Goal: Task Accomplishment & Management: Manage account settings

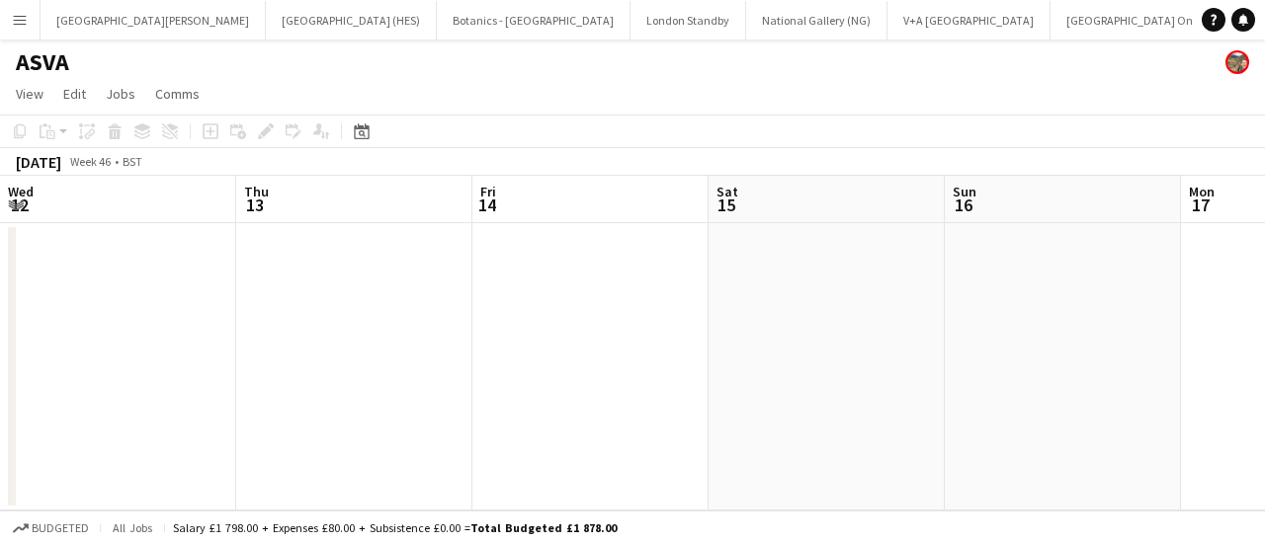
scroll to position [0, 875]
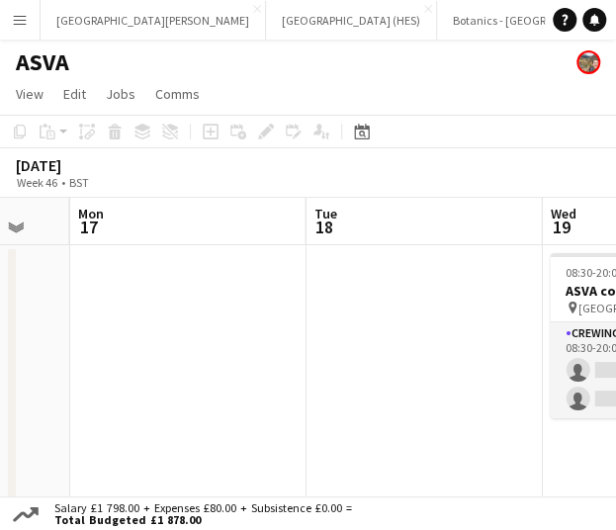
click at [227, 45] on div "ASVA" at bounding box center [308, 59] width 616 height 38
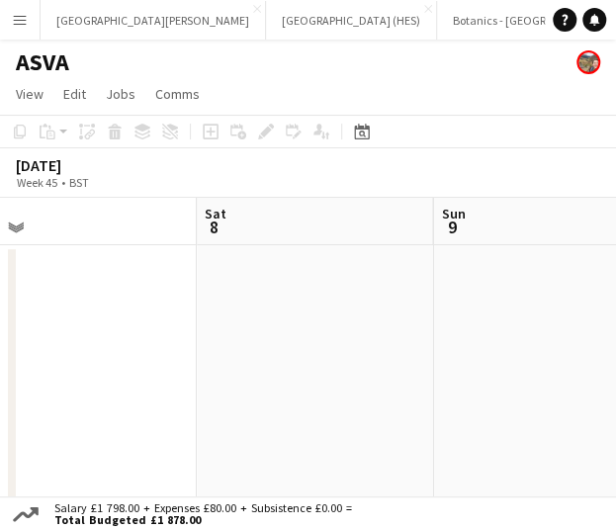
scroll to position [0, 513]
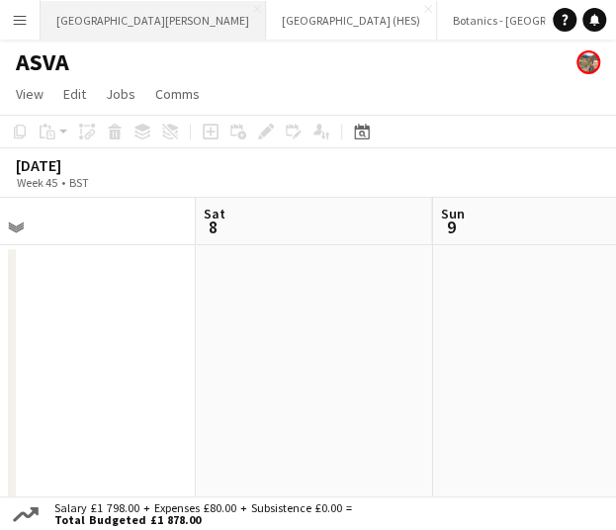
click at [97, 10] on button "[GEOGRAPHIC_DATA][PERSON_NAME] [GEOGRAPHIC_DATA] Close" at bounding box center [153, 20] width 225 height 39
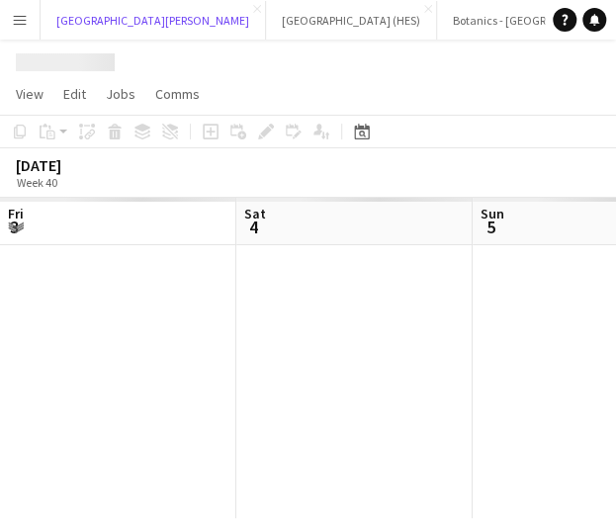
scroll to position [0, 472]
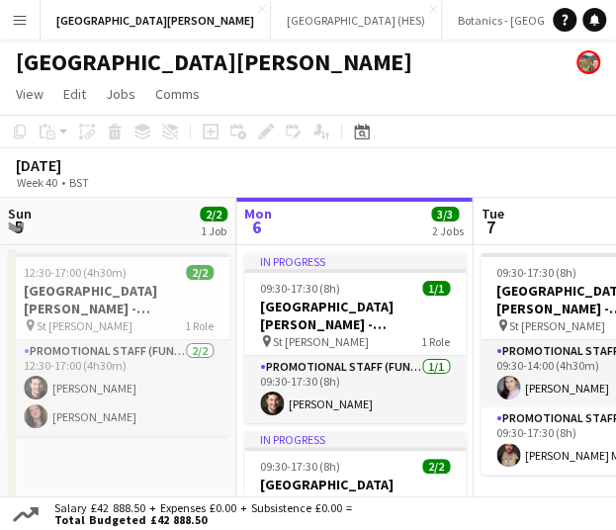
click at [443, 77] on app-page-menu "View Day view expanded Day view collapsed Month view Date picker Jump to today …" at bounding box center [308, 96] width 616 height 38
click at [442, 111] on app-page-menu "View Day view expanded Day view collapsed Month view Date picker Jump to today …" at bounding box center [308, 96] width 616 height 38
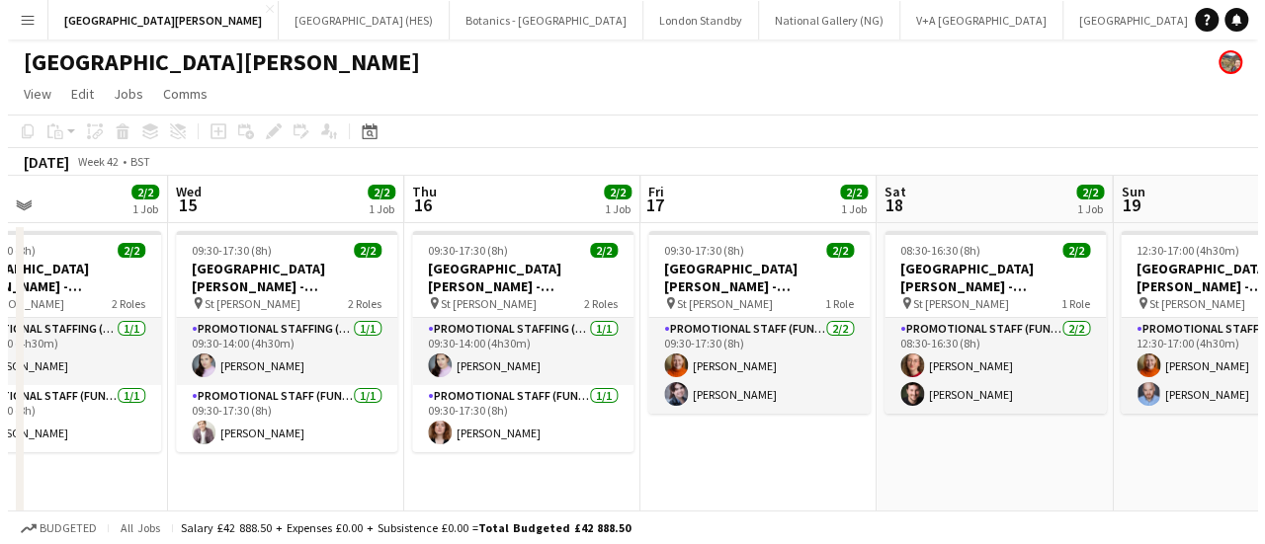
scroll to position [0, 848]
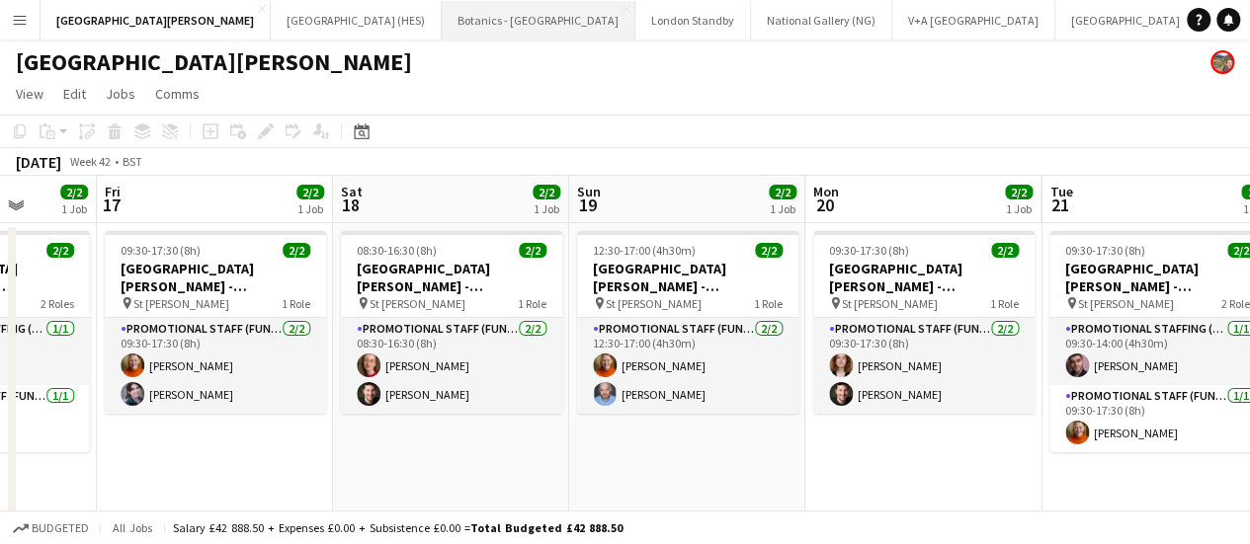
click at [442, 32] on button "Botanics - Edinburgh Close" at bounding box center [539, 20] width 194 height 39
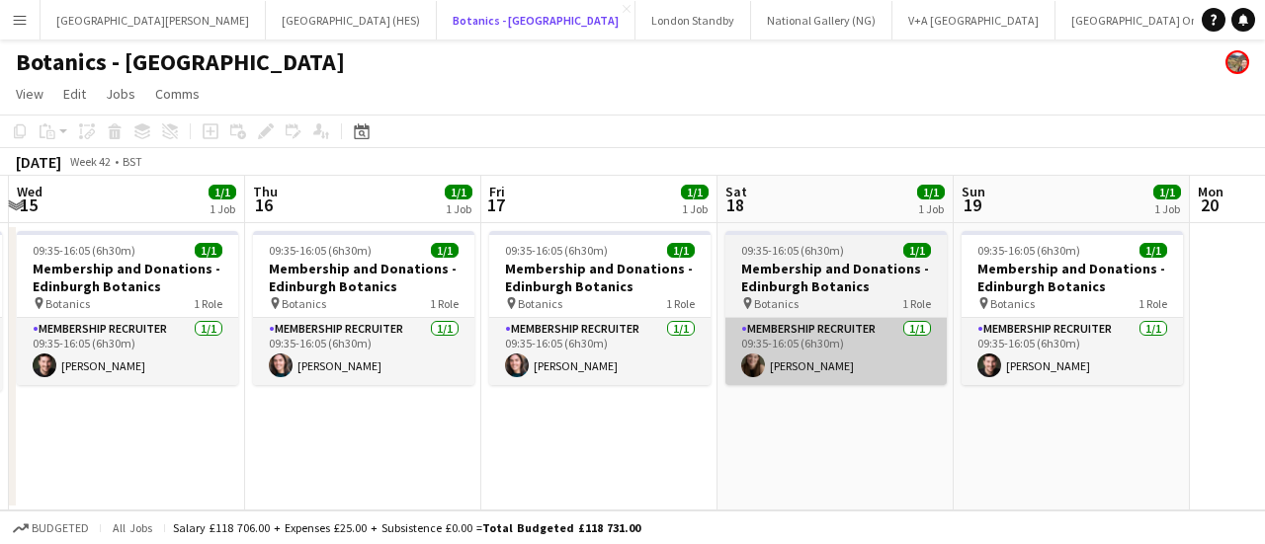
scroll to position [0, 949]
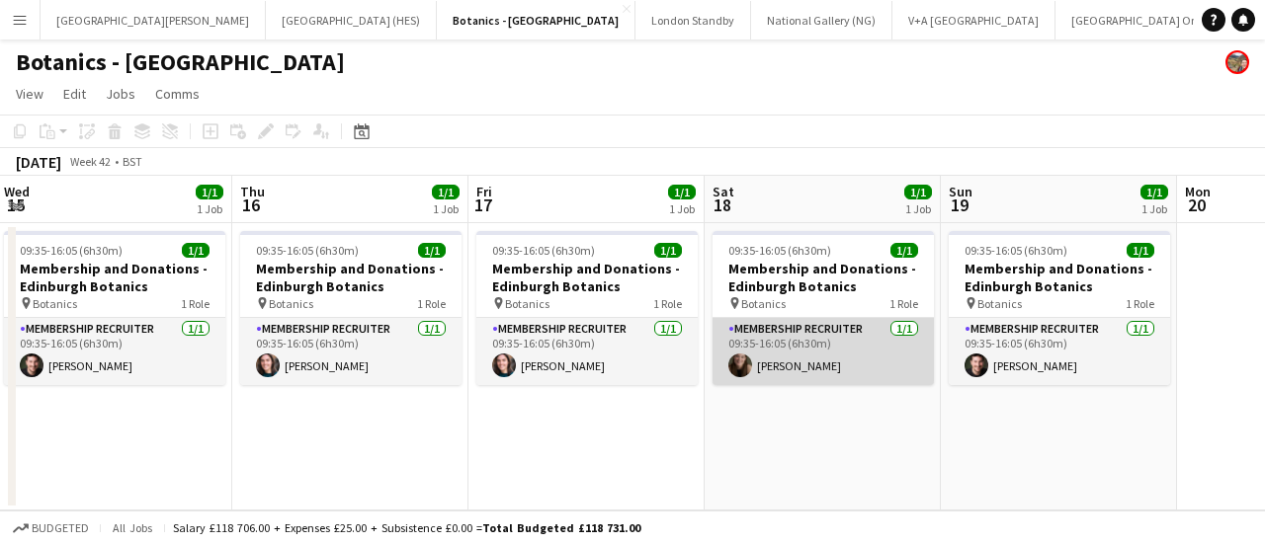
click at [833, 365] on app-card-role "Membership Recruiter 1/1 09:35-16:05 (6h30m) Lorna Panton" at bounding box center [822, 351] width 221 height 67
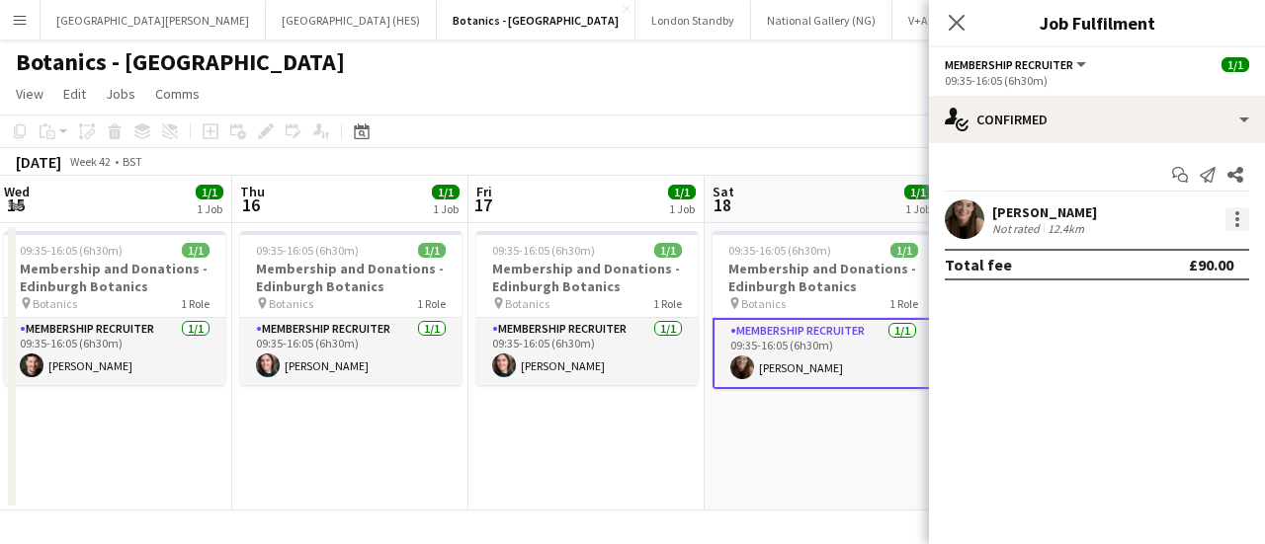
click at [1233, 225] on div at bounding box center [1237, 219] width 24 height 24
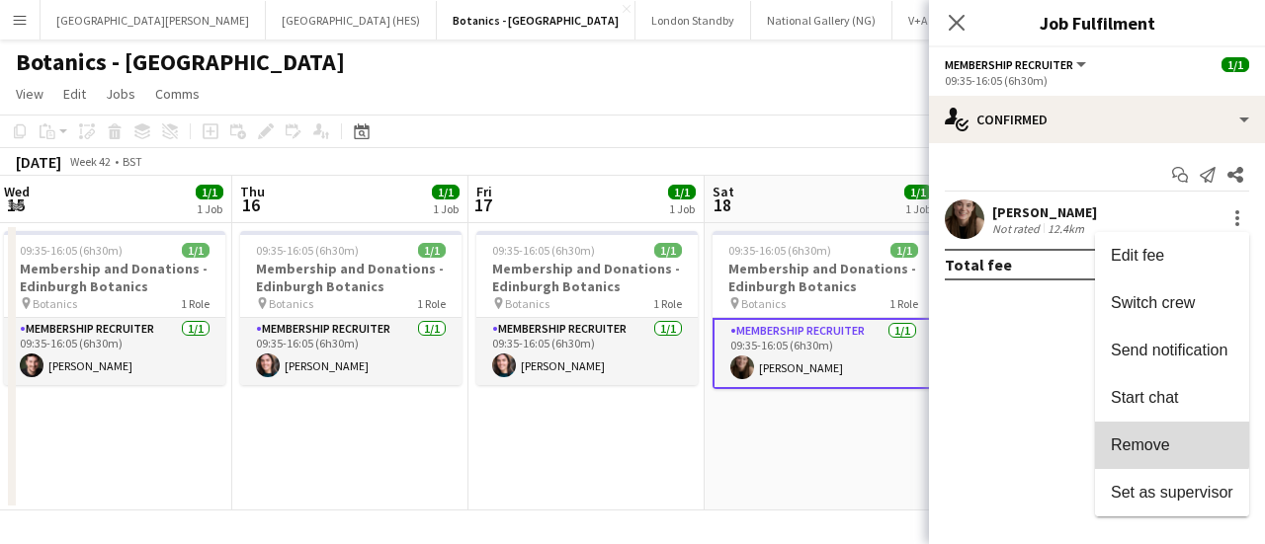
click at [1164, 435] on button "Remove" at bounding box center [1172, 445] width 154 height 47
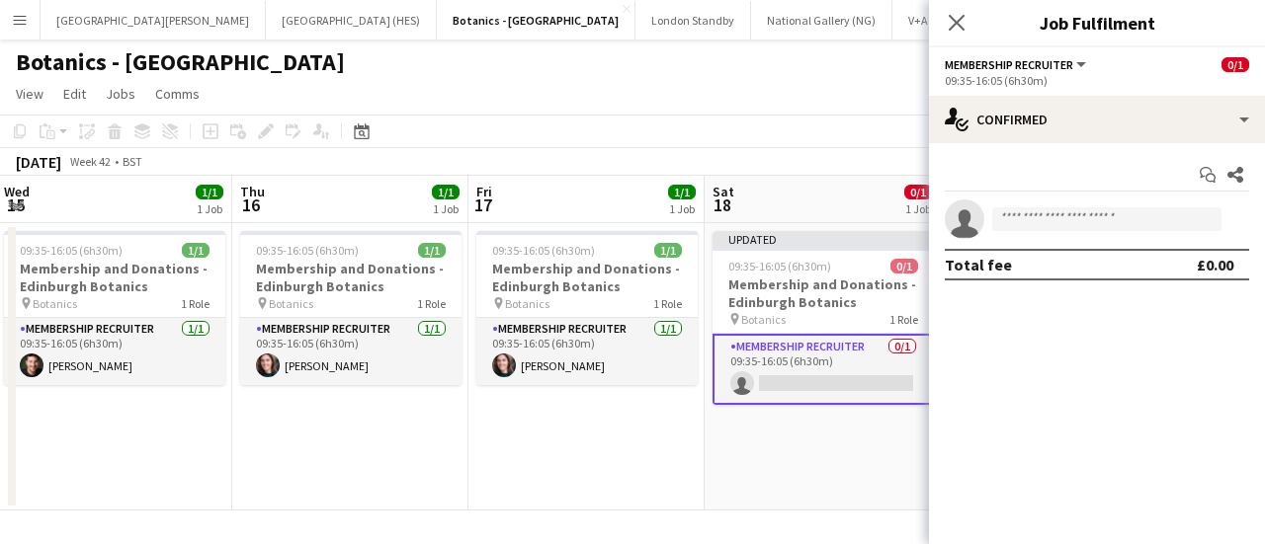
click at [812, 118] on app-toolbar "Copy Paste Paste Ctrl+V Paste with crew Ctrl+Shift+V Paste linked Job Delete Gr…" at bounding box center [632, 132] width 1265 height 34
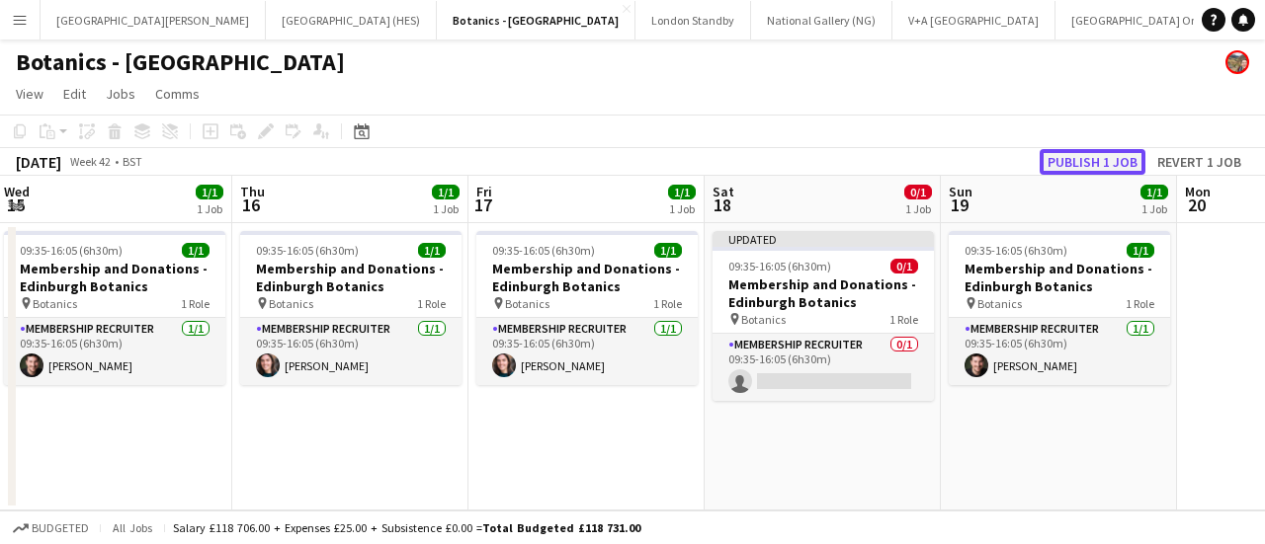
click at [1049, 161] on button "Publish 1 job" at bounding box center [1092, 162] width 106 height 26
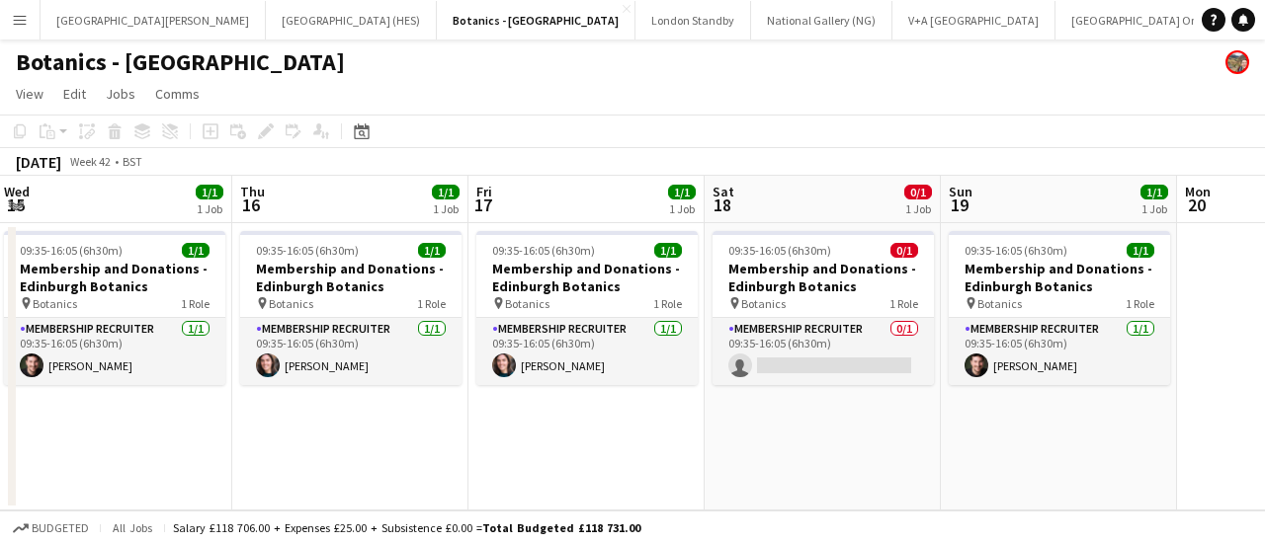
click at [605, 110] on app-page-menu "View Day view expanded Day view collapsed Month view Date picker Jump to today …" at bounding box center [632, 96] width 1265 height 38
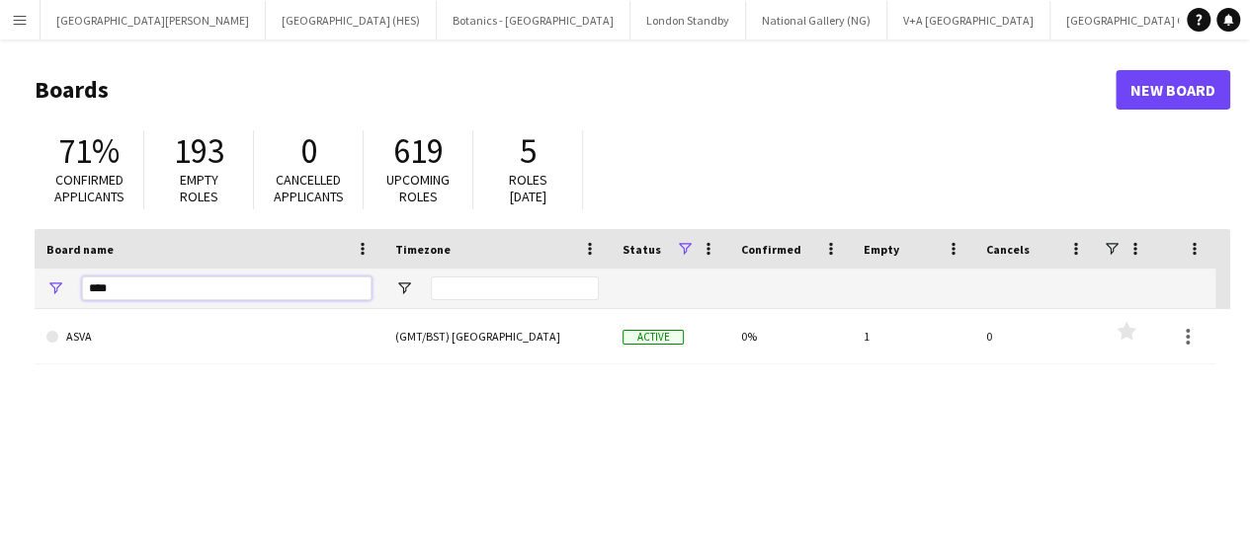
click at [208, 286] on input "****" at bounding box center [227, 289] width 290 height 24
type input "***"
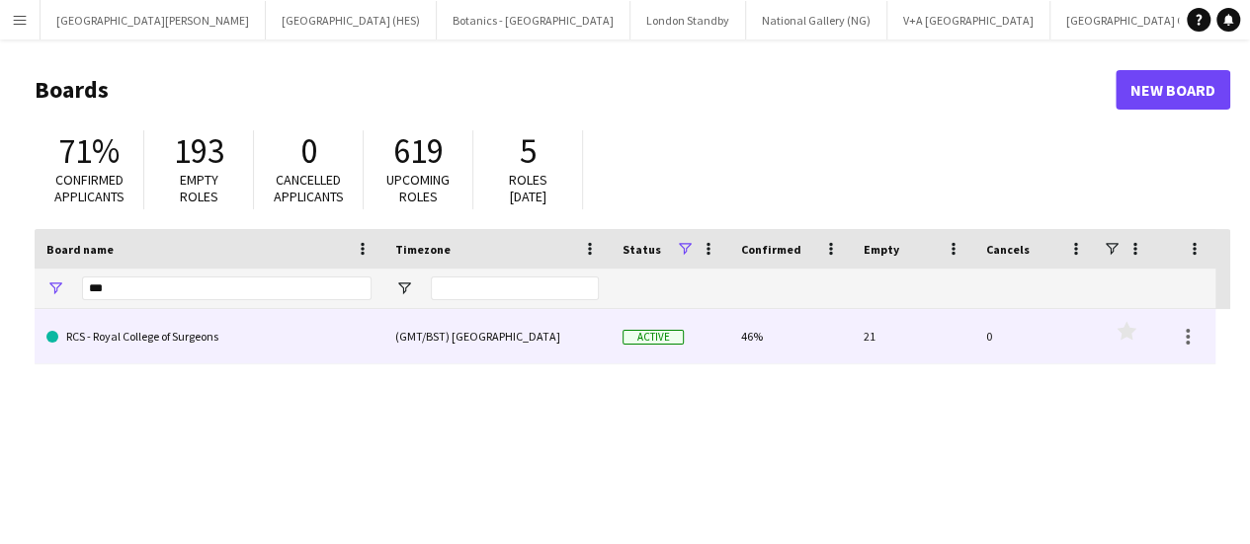
click at [209, 324] on link "RCS - Royal College of Surgeons" at bounding box center [208, 336] width 325 height 55
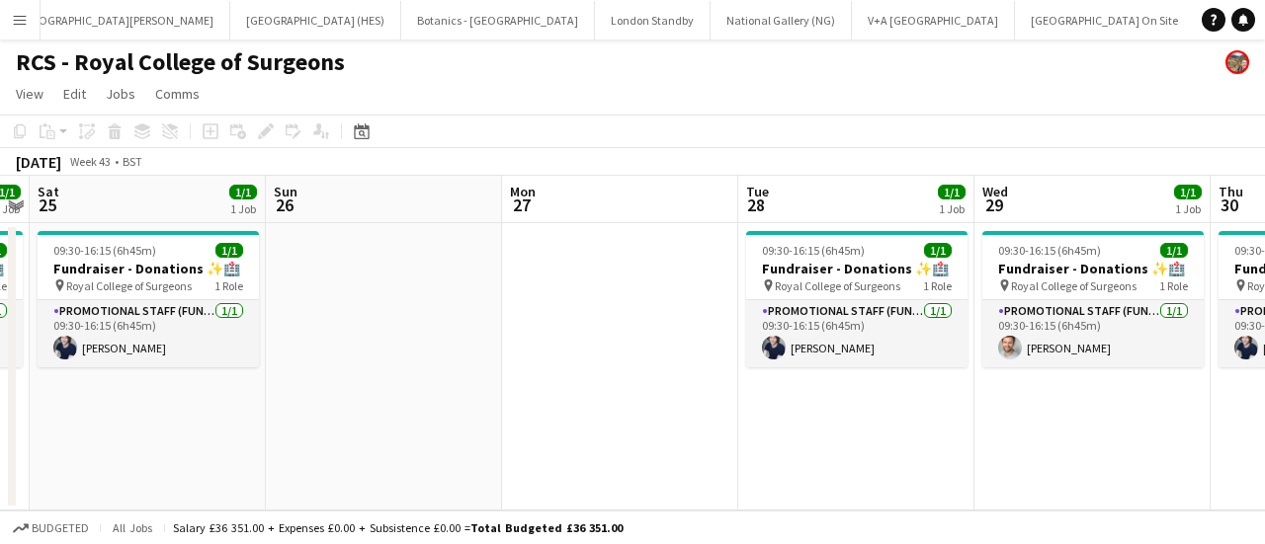
scroll to position [0, 914]
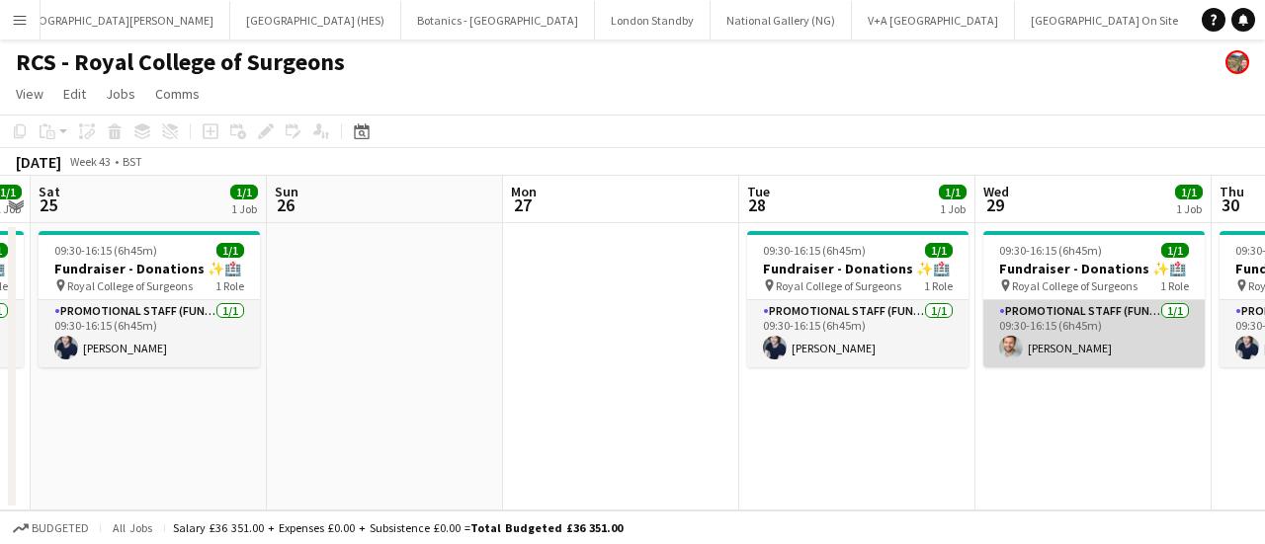
click at [1118, 328] on app-card-role "Promotional Staff (Fundraiser) 1/1 09:30-16:15 (6h45m) Nathan Unthank" at bounding box center [1093, 333] width 221 height 67
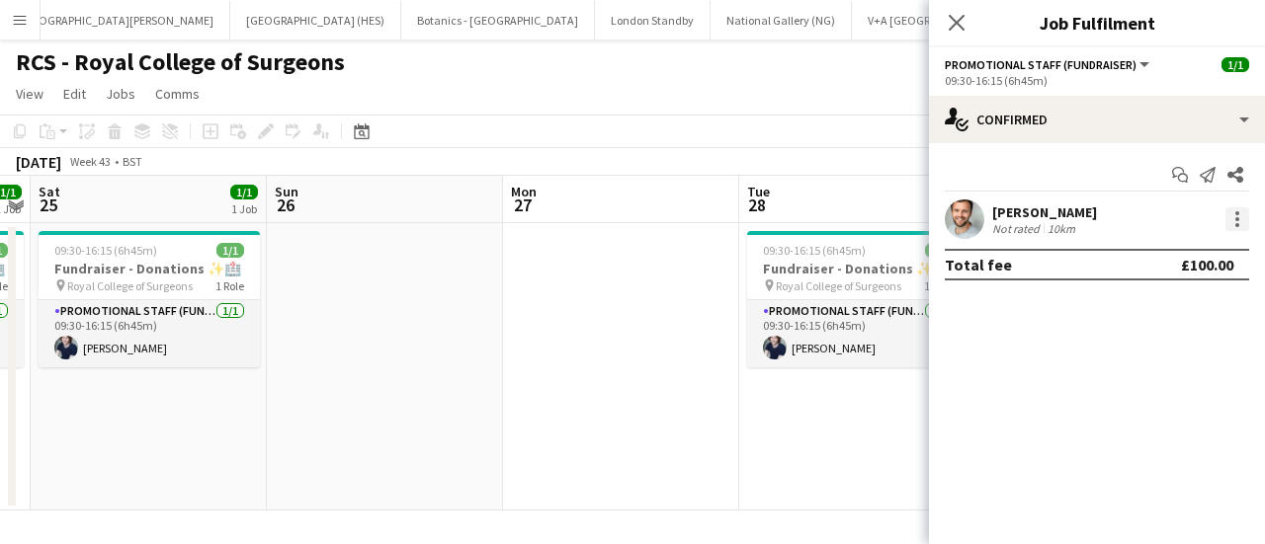
click at [1235, 217] on div at bounding box center [1237, 219] width 4 height 4
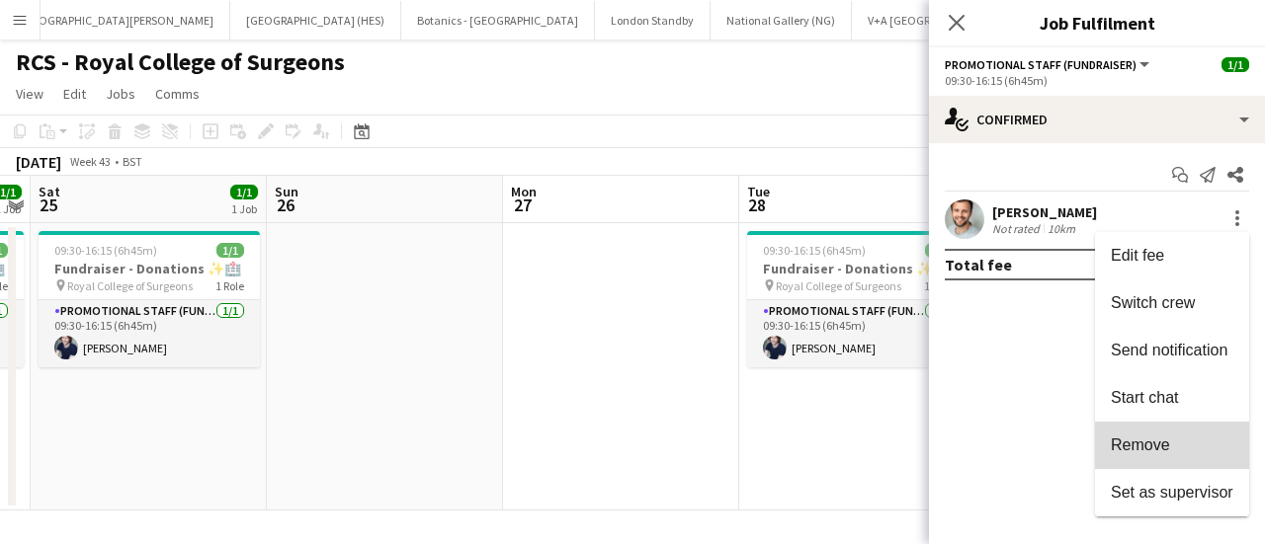
click at [1171, 456] on button "Remove" at bounding box center [1172, 445] width 154 height 47
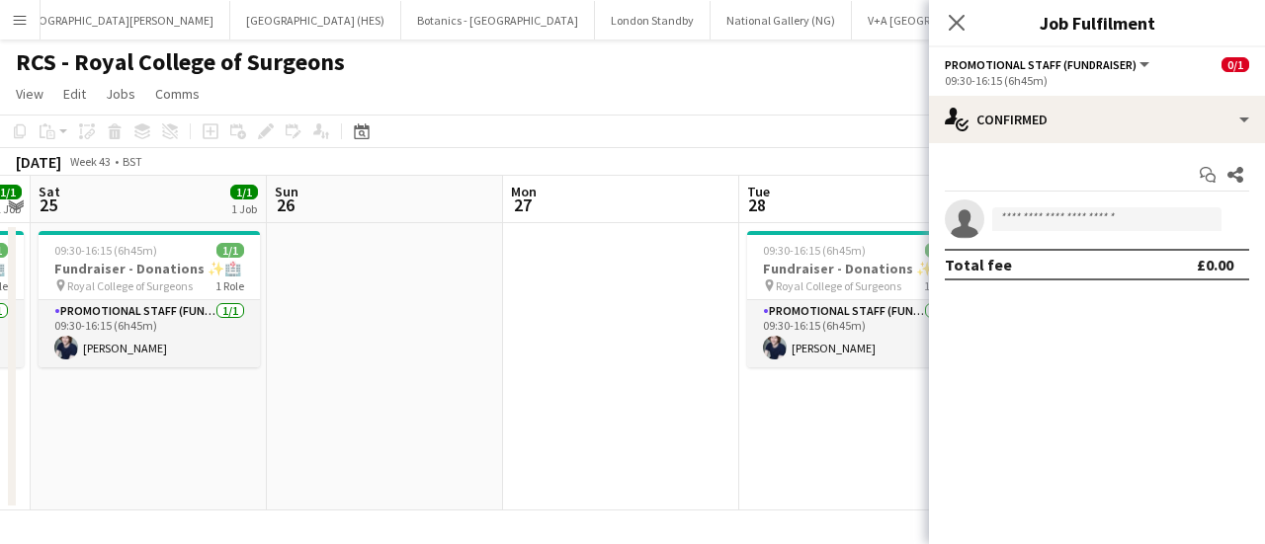
click at [747, 122] on app-toolbar "Copy Paste Paste Ctrl+V Paste with crew Ctrl+Shift+V Paste linked Job Delete Gr…" at bounding box center [632, 132] width 1265 height 34
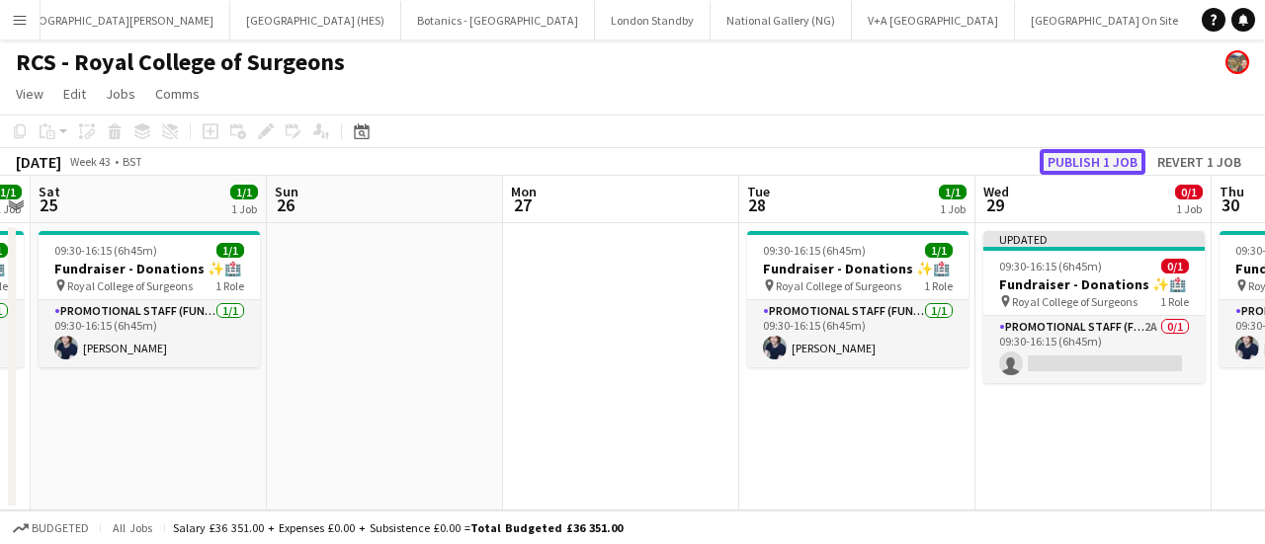
click at [1071, 162] on button "Publish 1 job" at bounding box center [1092, 162] width 106 height 26
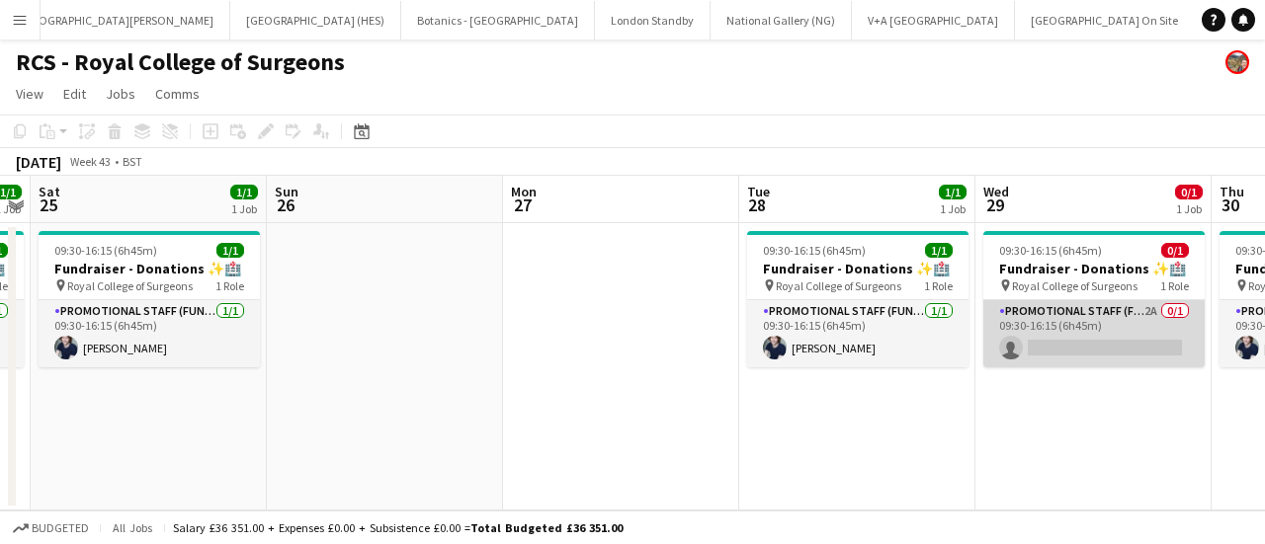
click at [1107, 321] on app-card-role "Promotional Staff (Fundraiser) 2A 0/1 09:30-16:15 (6h45m) single-neutral-actions" at bounding box center [1093, 333] width 221 height 67
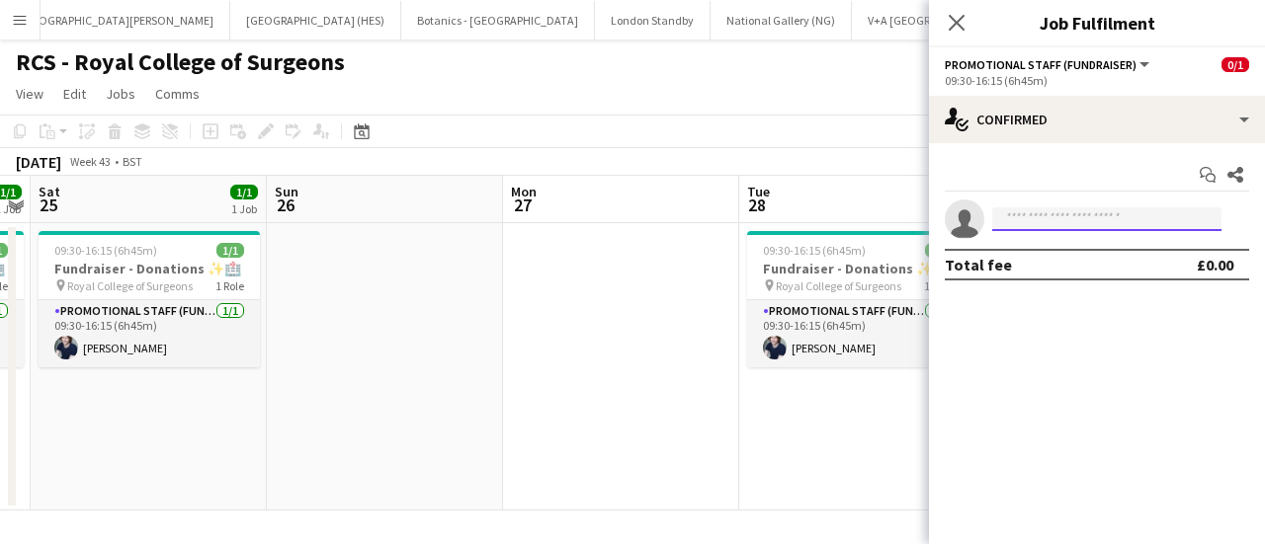
click at [1135, 212] on input at bounding box center [1106, 219] width 229 height 24
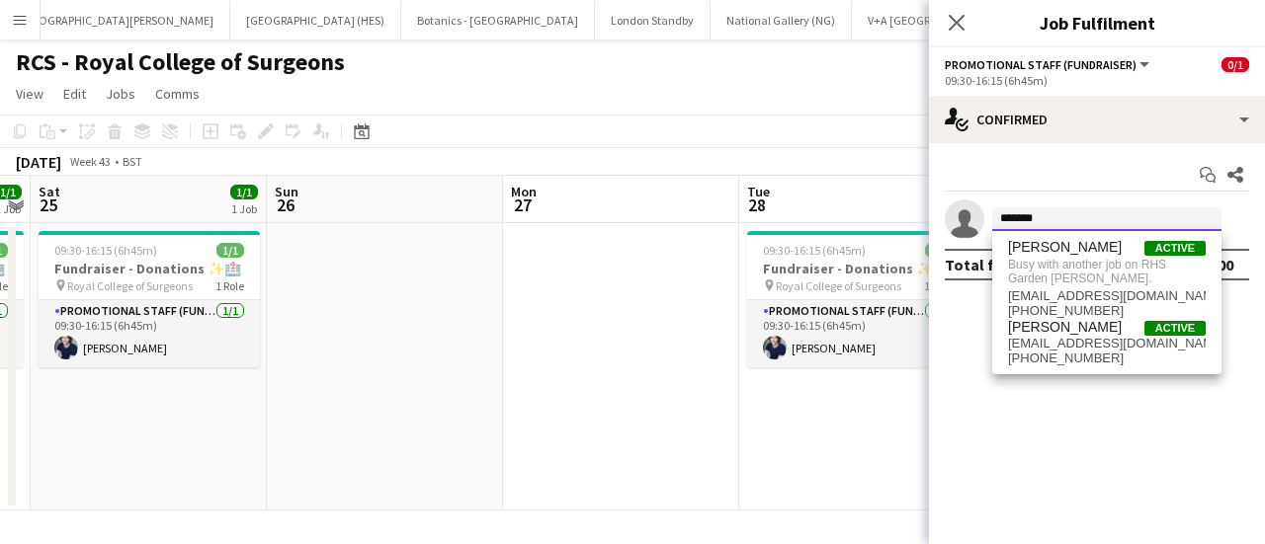
type input "*******"
click at [825, 105] on app-page-menu "View Day view expanded Day view collapsed Month view Date picker Jump to today …" at bounding box center [632, 96] width 1265 height 38
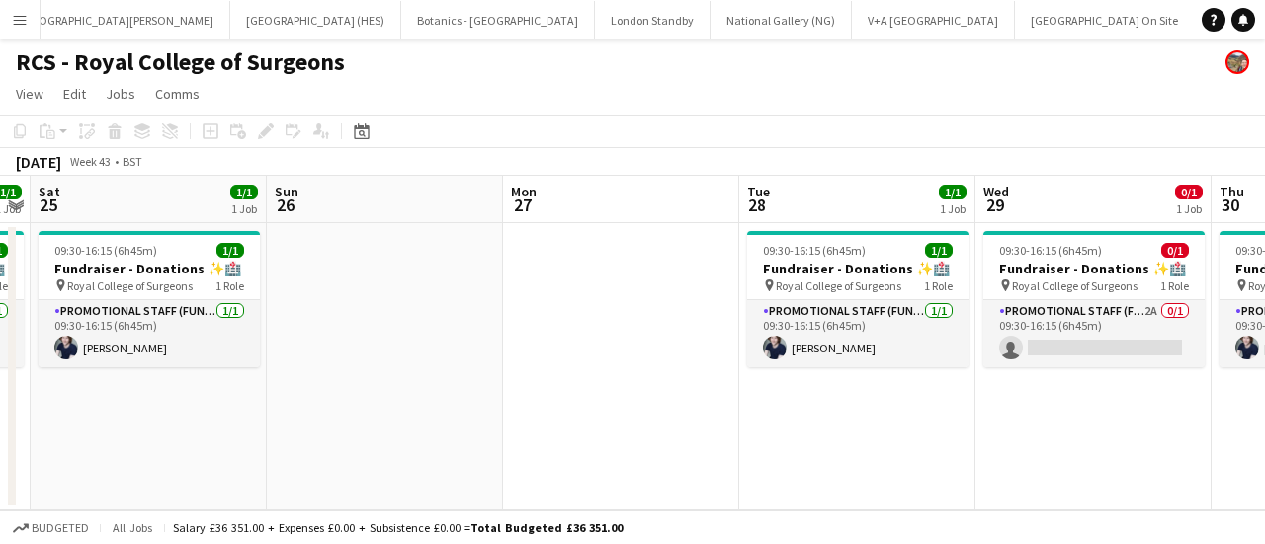
click at [26, 28] on button "Menu" at bounding box center [20, 20] width 40 height 40
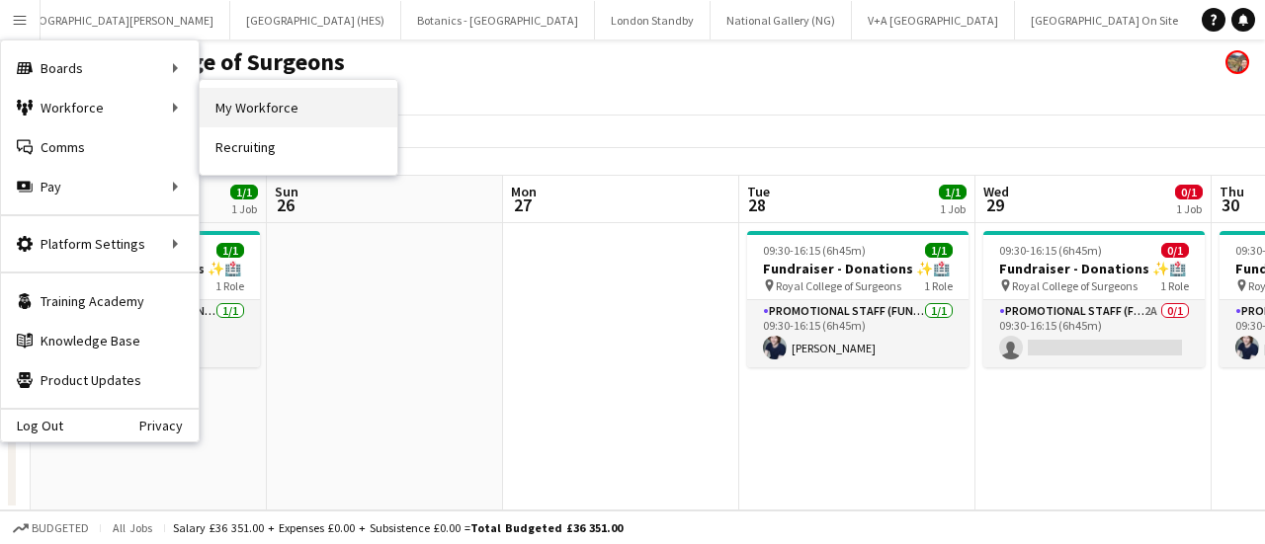
click at [251, 108] on link "My Workforce" at bounding box center [299, 108] width 198 height 40
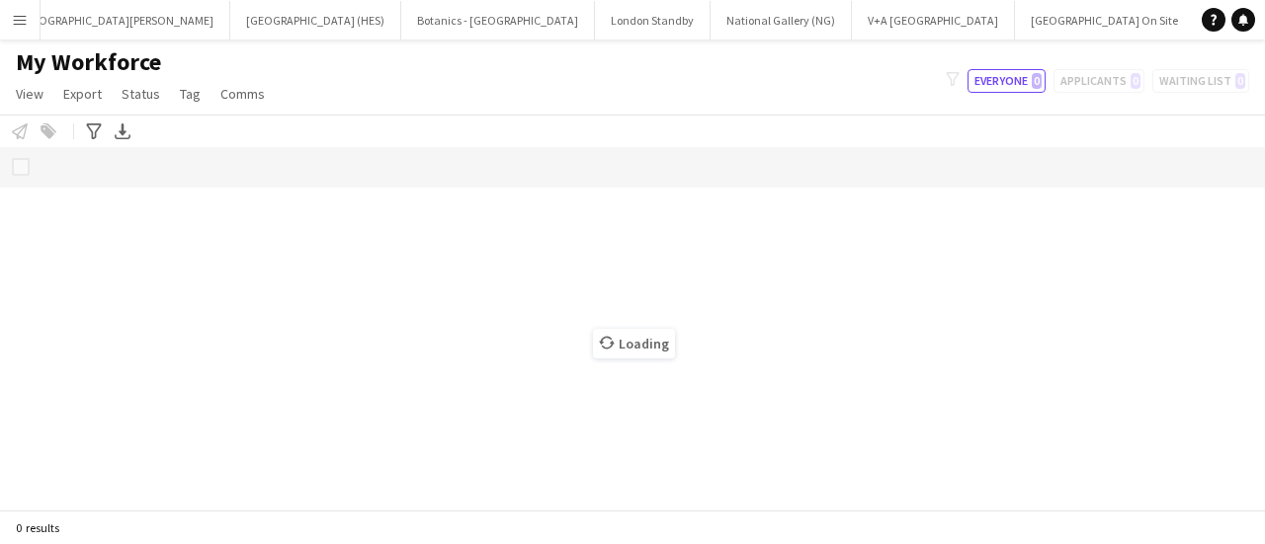
scroll to position [0, 31]
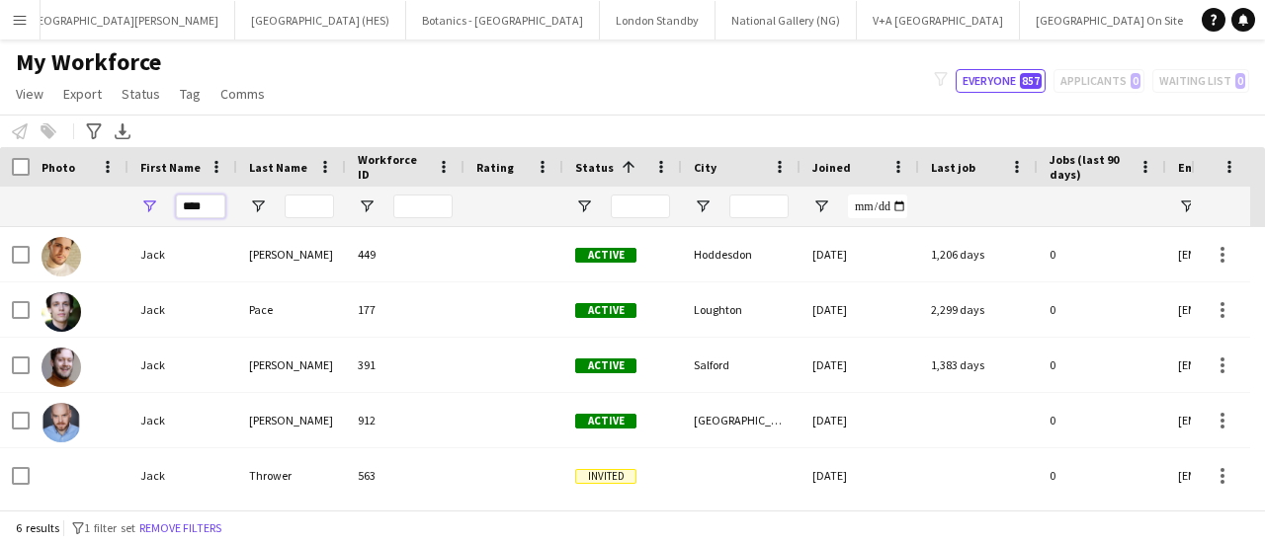
click at [202, 203] on input "****" at bounding box center [200, 207] width 49 height 24
type input "*****"
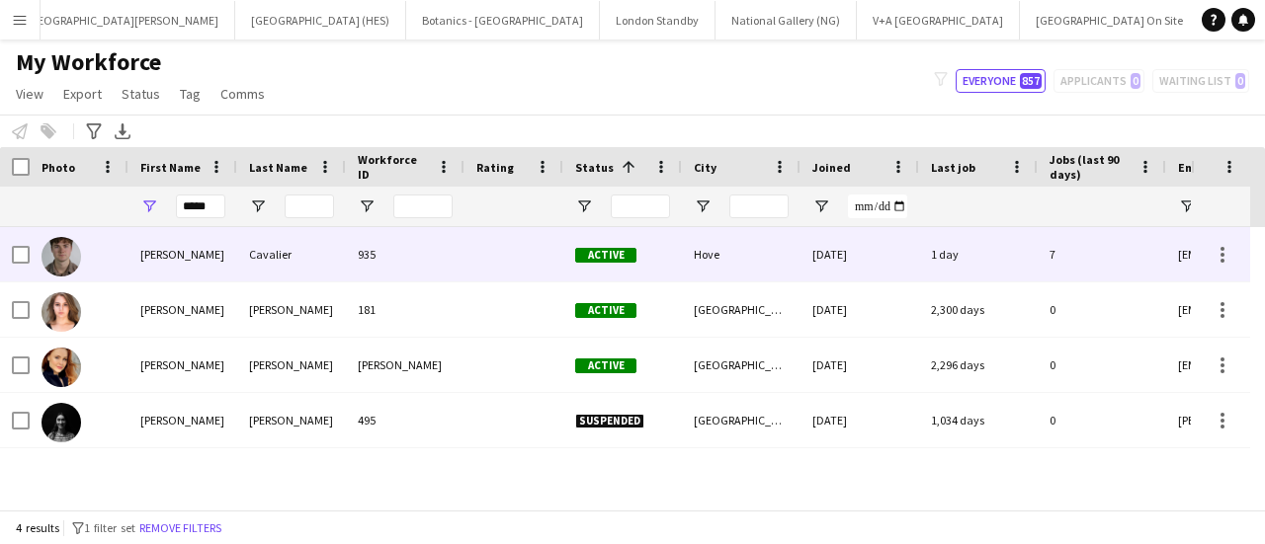
click at [211, 263] on div "Louis" at bounding box center [182, 254] width 109 height 54
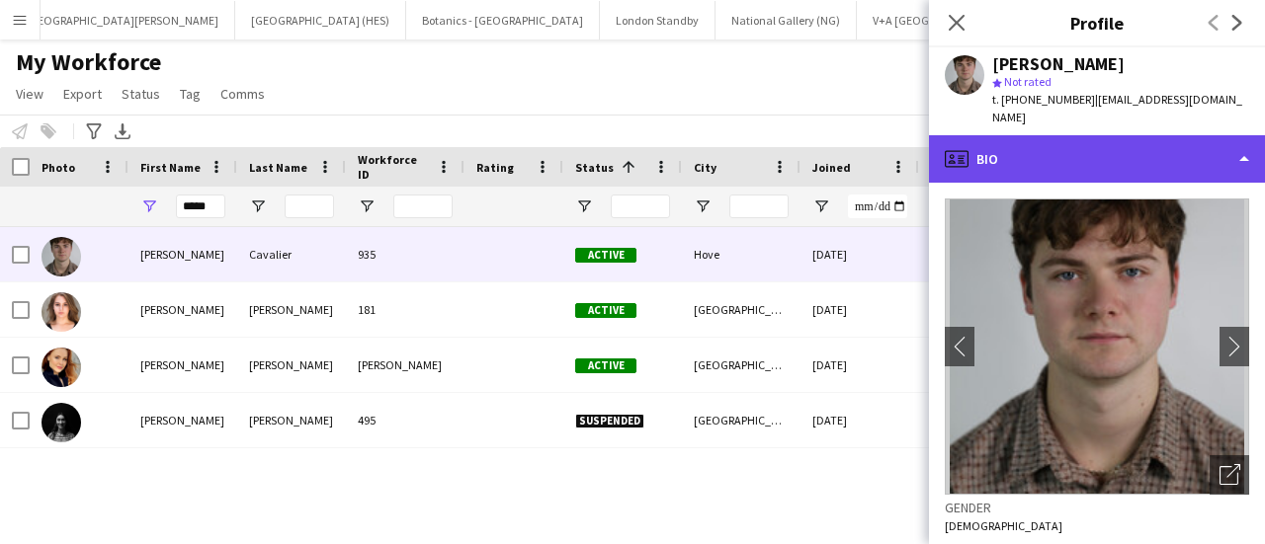
click at [1054, 144] on div "profile Bio" at bounding box center [1097, 158] width 336 height 47
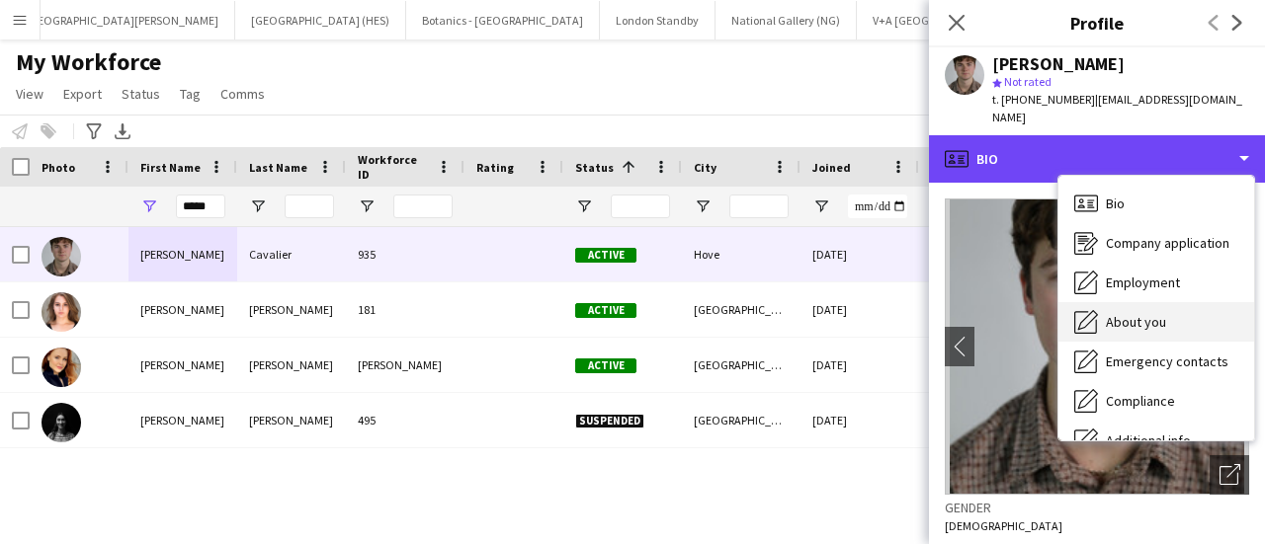
scroll to position [146, 0]
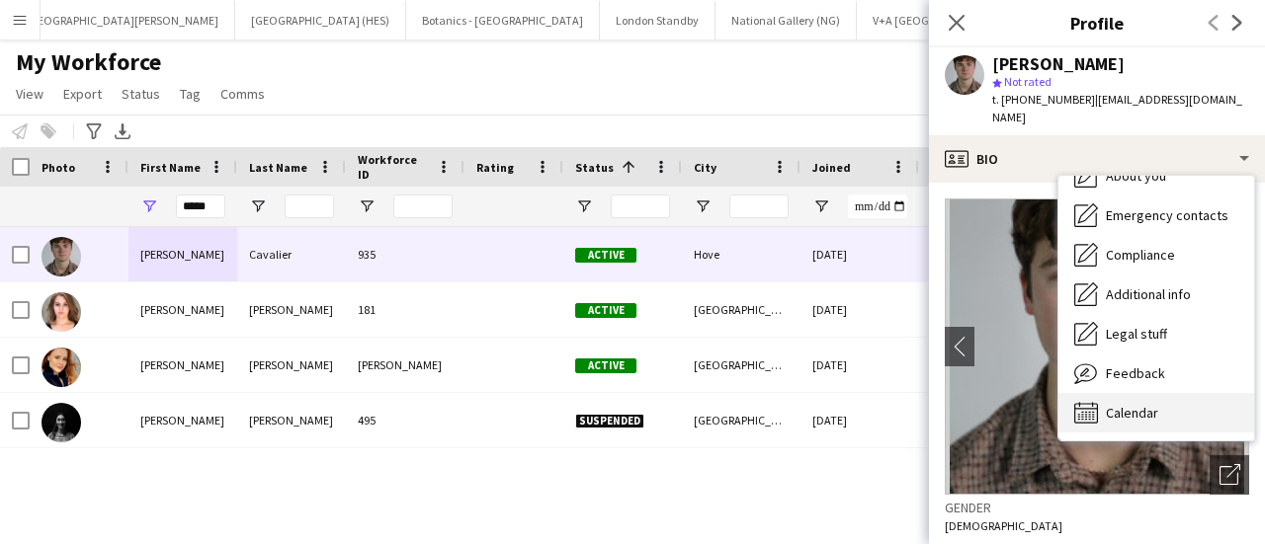
click at [1115, 404] on span "Calendar" at bounding box center [1132, 413] width 52 height 18
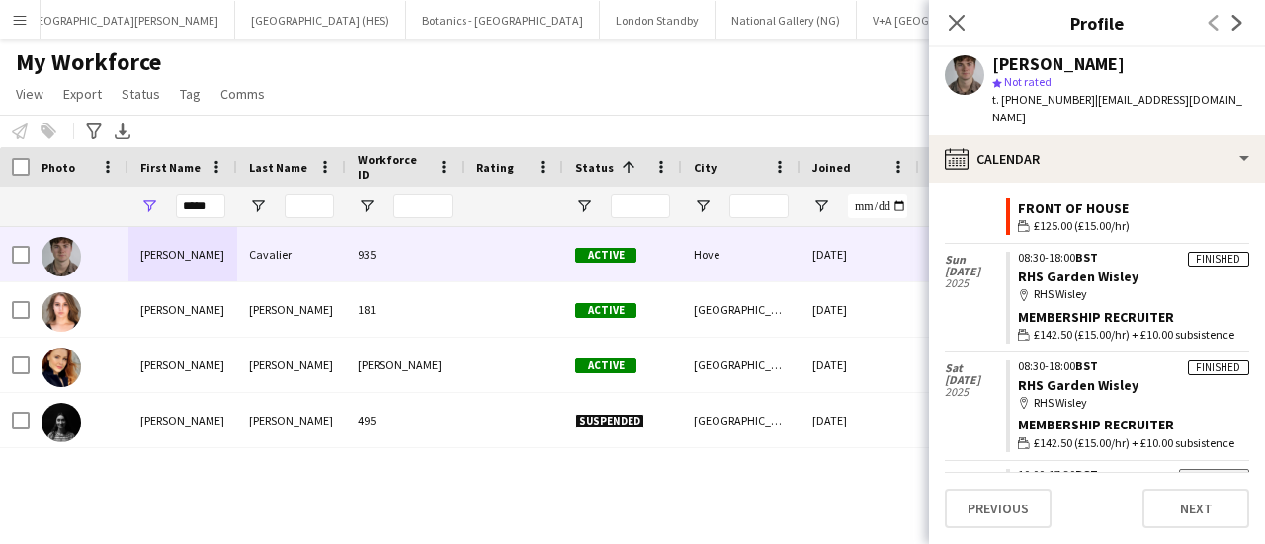
scroll to position [5062, 0]
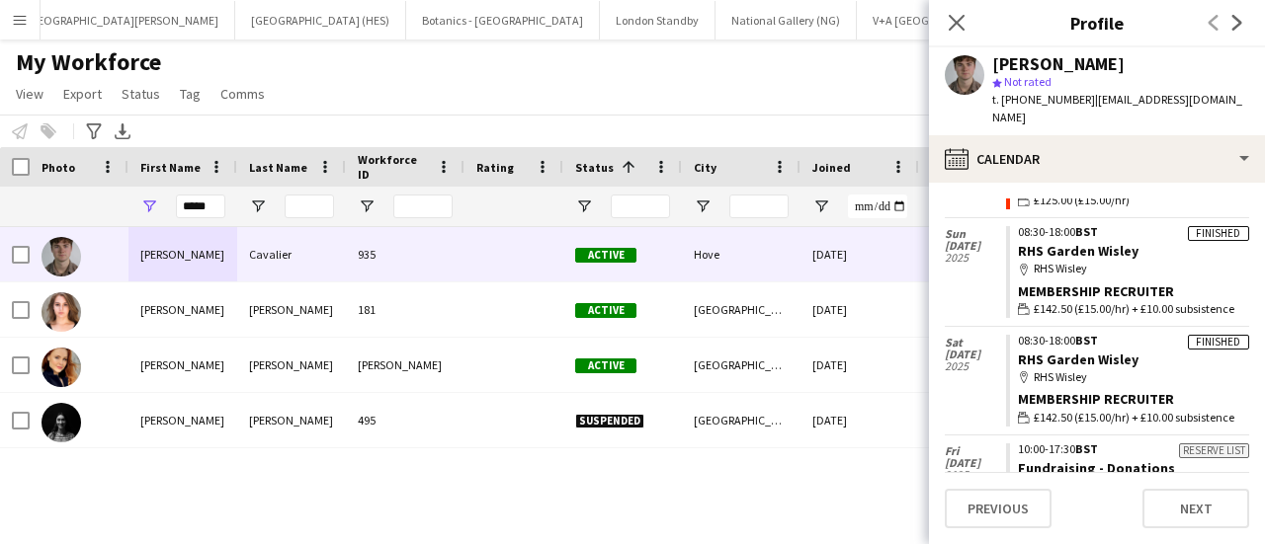
click at [556, 62] on div "My Workforce View Views Default view New view Update view Delete view Edit name…" at bounding box center [632, 80] width 1265 height 67
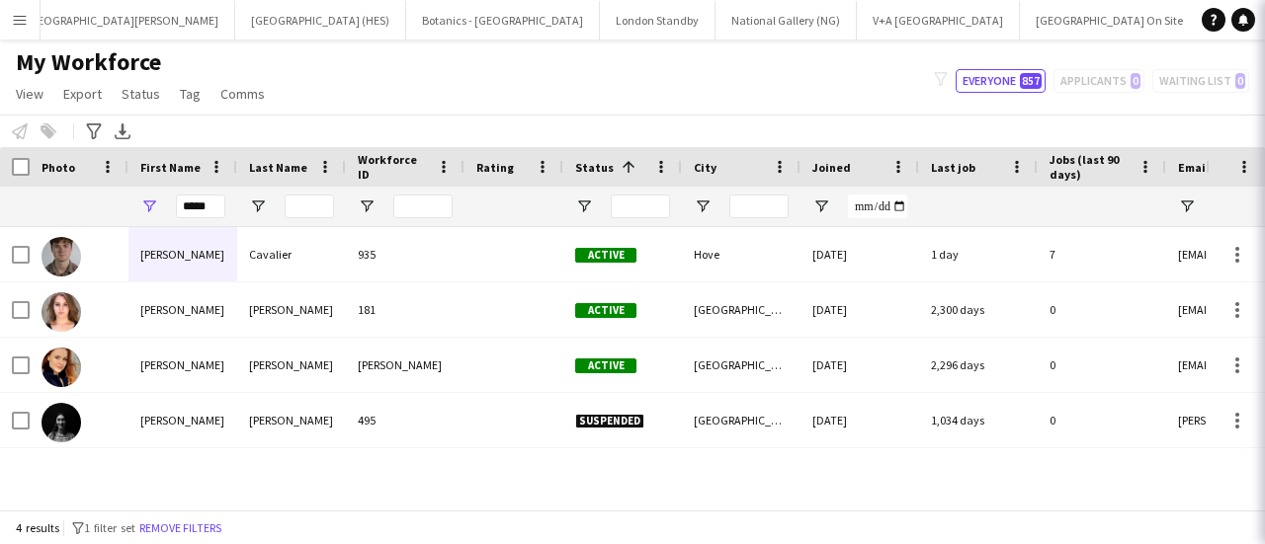
click at [556, 62] on div "My Workforce View Views Default view New view Update view Delete view Edit name…" at bounding box center [632, 80] width 1265 height 67
click at [196, 204] on input "*****" at bounding box center [200, 207] width 49 height 24
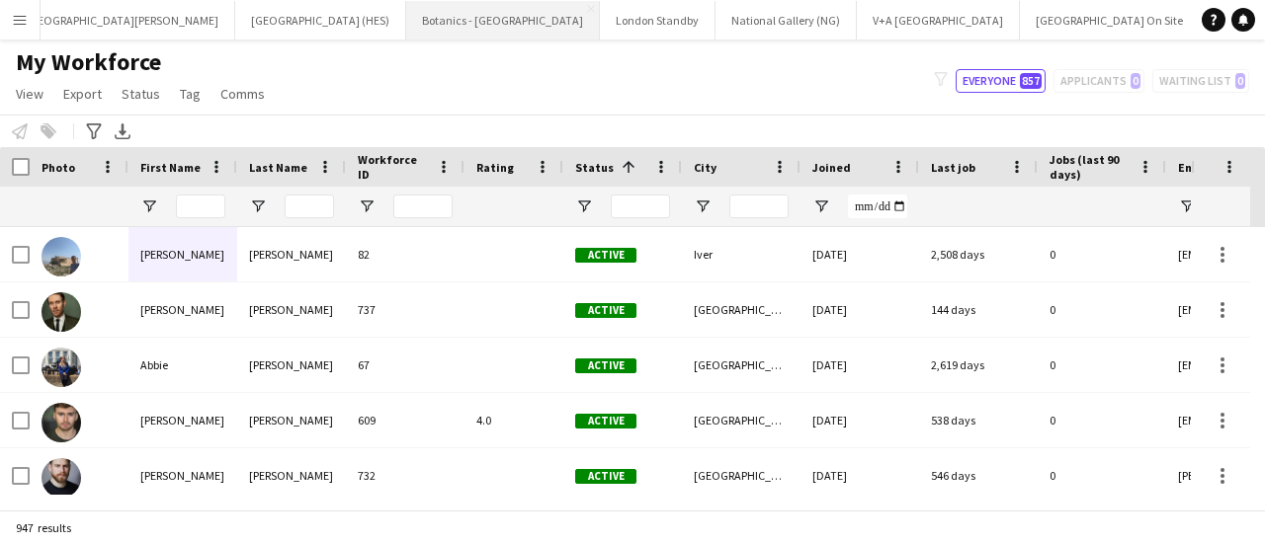
click at [406, 33] on button "Botanics - Edinburgh Close" at bounding box center [503, 20] width 194 height 39
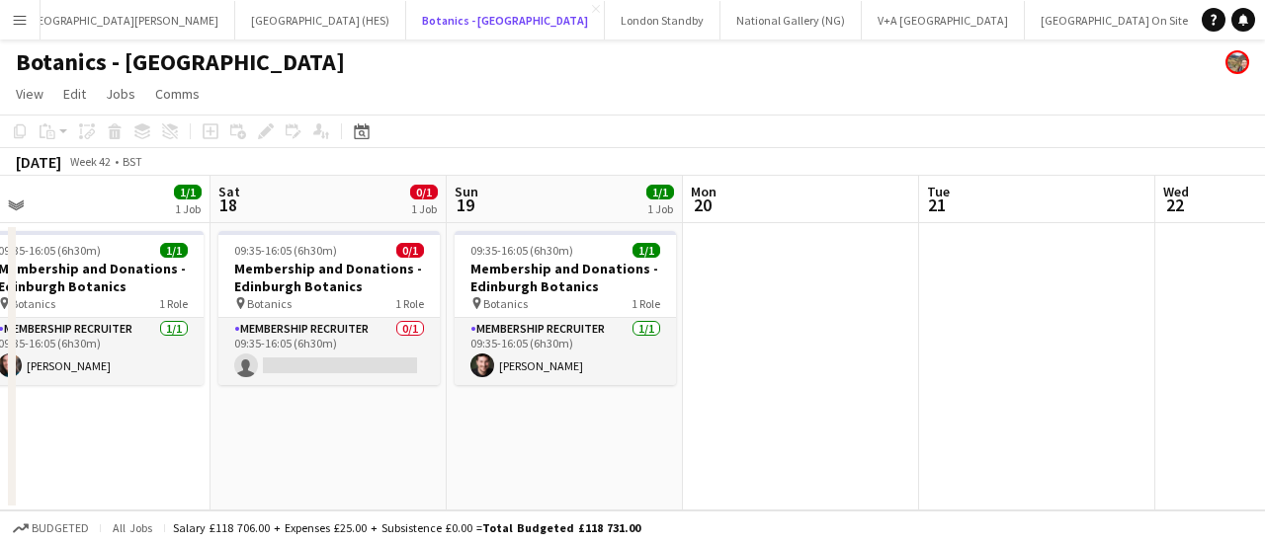
scroll to position [0, 498]
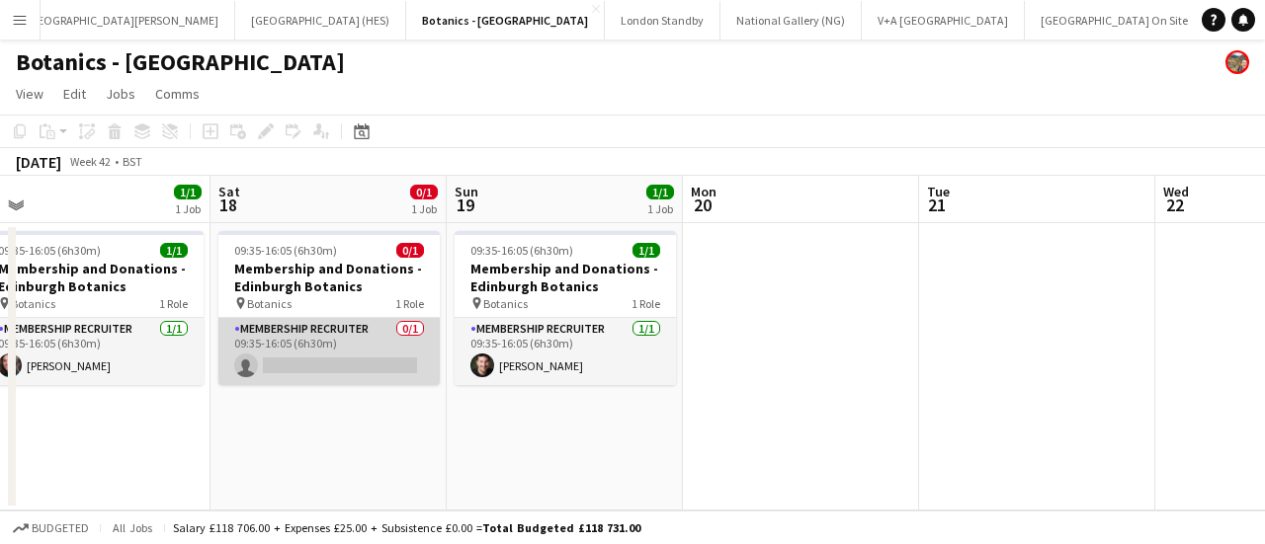
click at [274, 371] on app-card-role "Membership Recruiter 0/1 09:35-16:05 (6h30m) single-neutral-actions" at bounding box center [328, 351] width 221 height 67
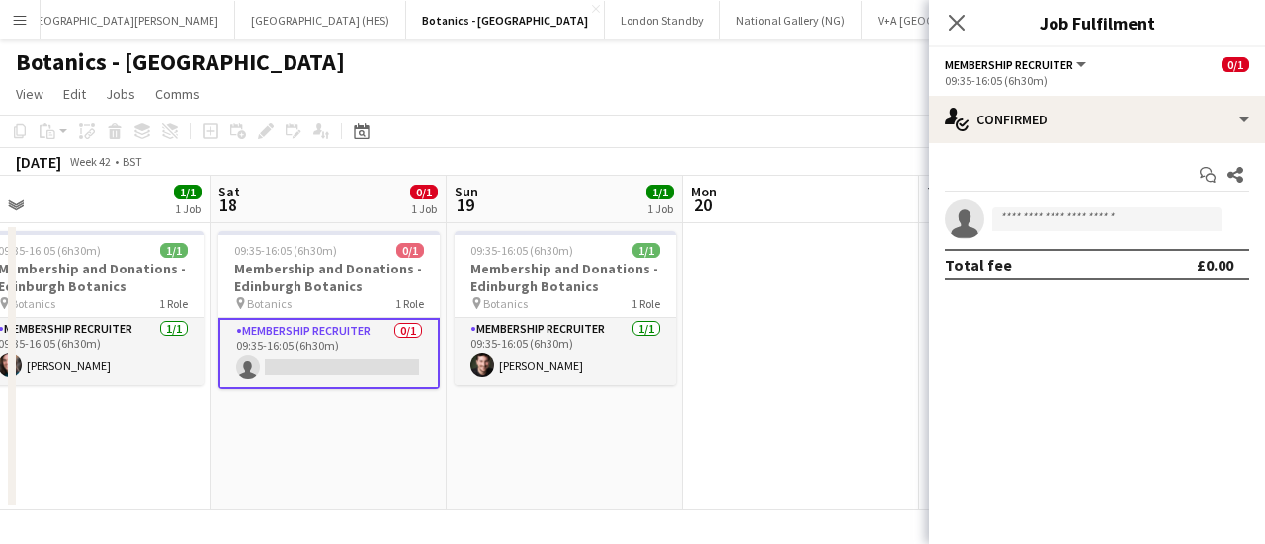
click at [988, 144] on div "Start chat Share single-neutral-actions Total fee £0.00" at bounding box center [1097, 219] width 336 height 153
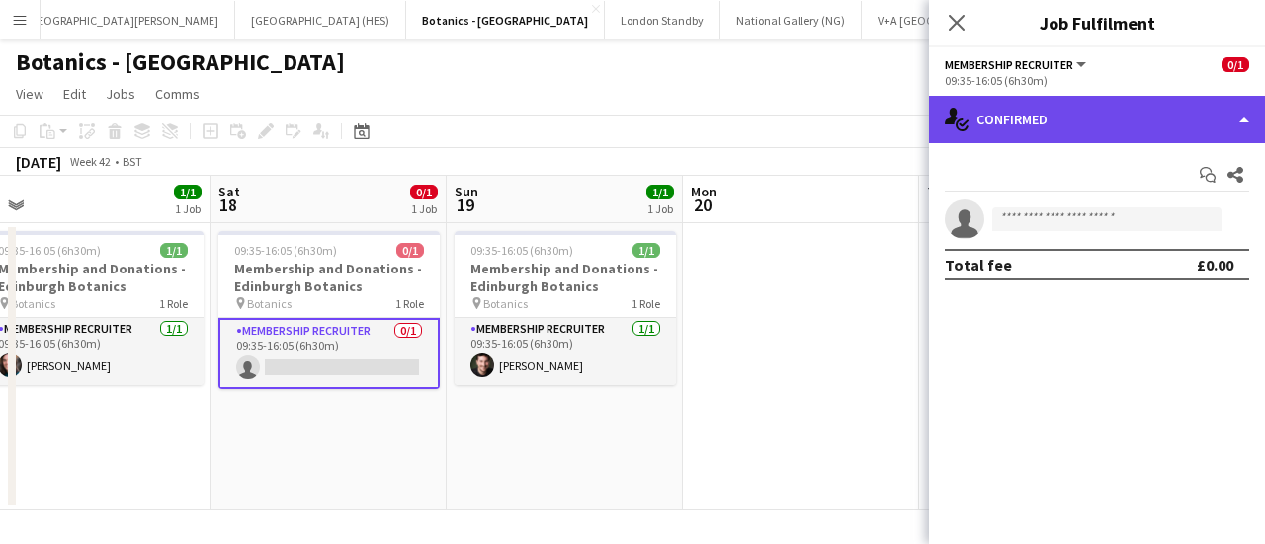
click at [990, 131] on div "single-neutral-actions-check-2 Confirmed" at bounding box center [1097, 119] width 336 height 47
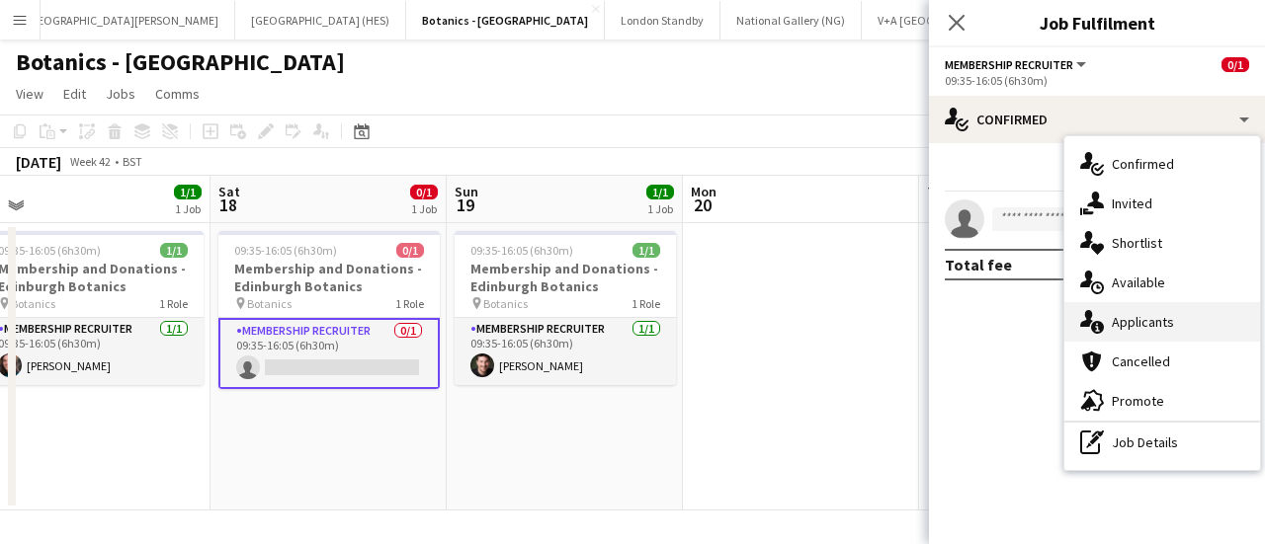
click at [1109, 329] on div "single-neutral-actions-information Applicants" at bounding box center [1162, 322] width 196 height 40
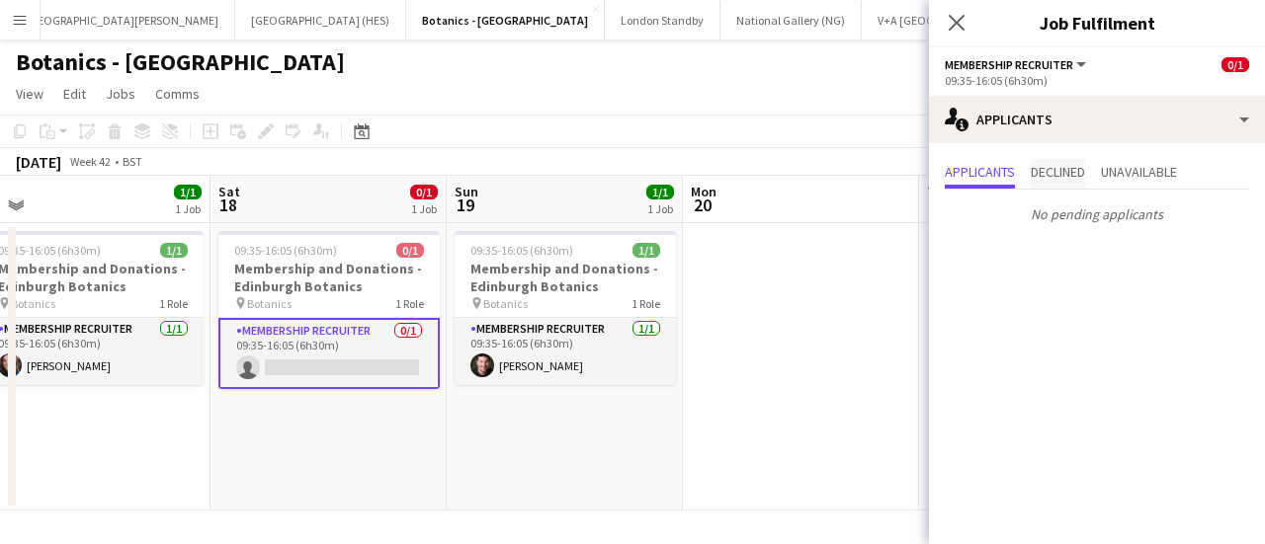
click at [1075, 172] on span "Declined" at bounding box center [1058, 172] width 54 height 14
click at [1128, 172] on span "Unavailable" at bounding box center [1139, 172] width 76 height 14
click at [957, 159] on span "Applicants" at bounding box center [980, 174] width 70 height 30
click at [606, 73] on div "Botanics - [GEOGRAPHIC_DATA]" at bounding box center [632, 59] width 1265 height 38
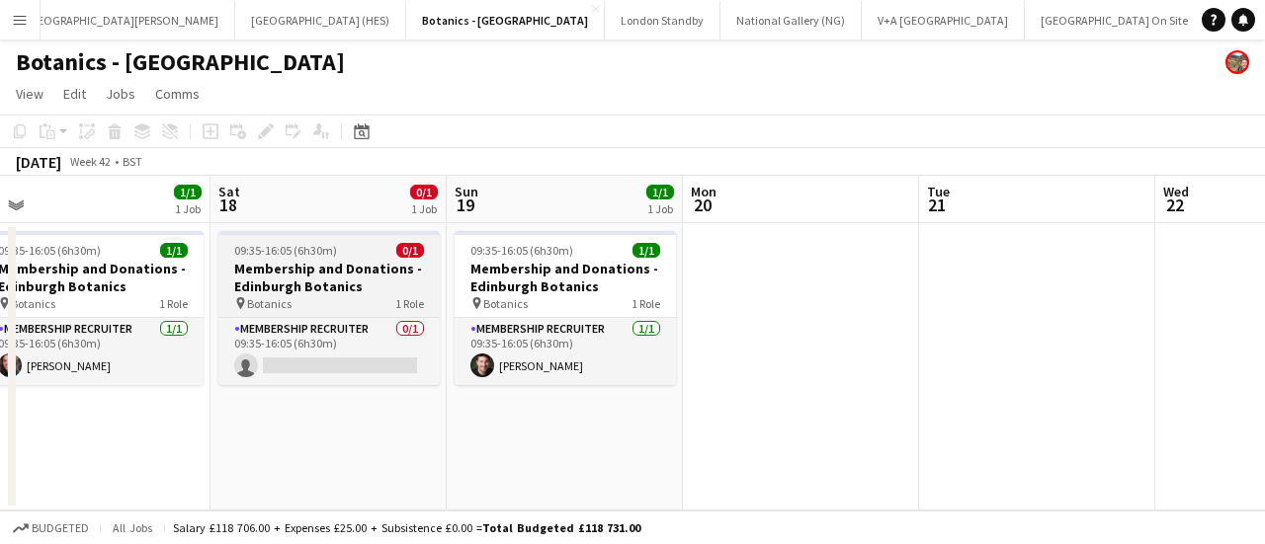
scroll to position [0, 514]
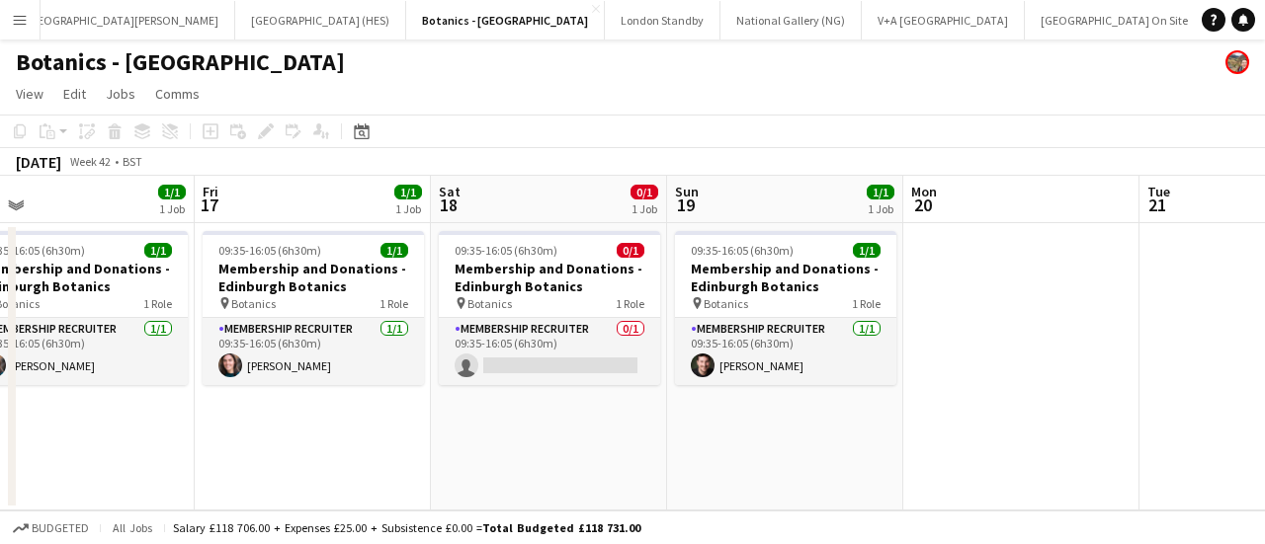
click at [796, 155] on div "October 2025 Week 42 • BST" at bounding box center [632, 162] width 1265 height 28
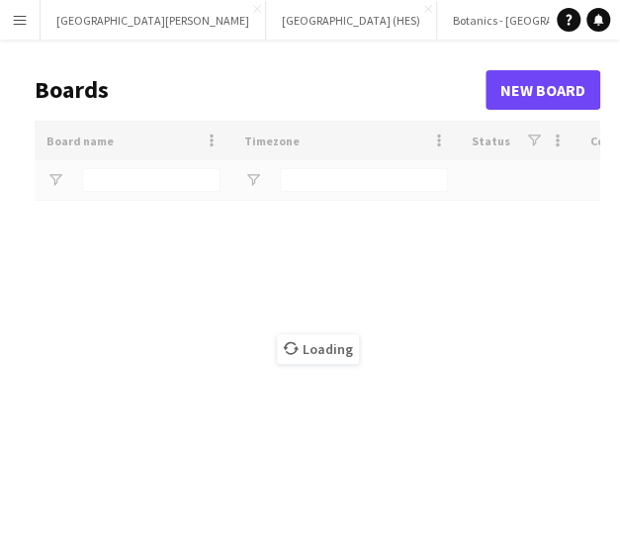
type input "****"
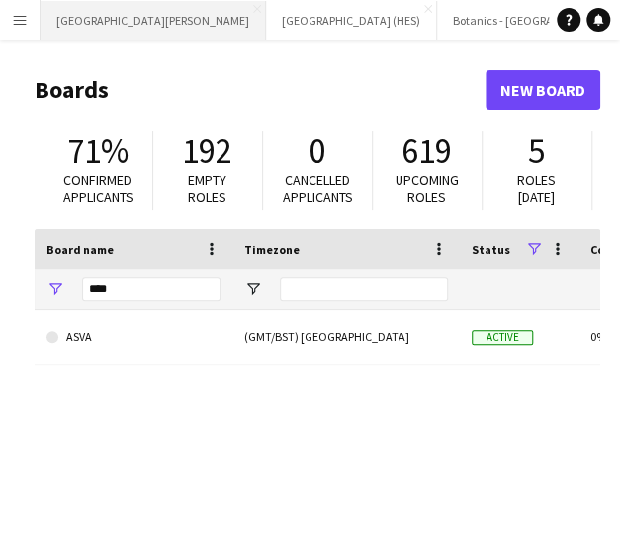
click at [114, 25] on button "[GEOGRAPHIC_DATA][PERSON_NAME] [GEOGRAPHIC_DATA] Close" at bounding box center [153, 20] width 225 height 39
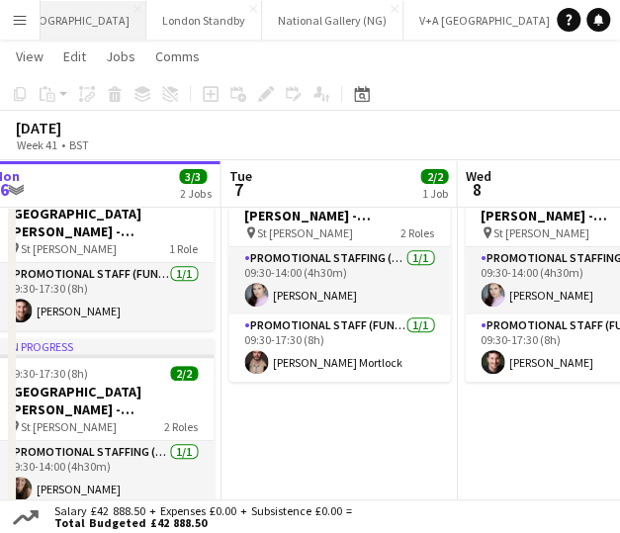
scroll to position [0, 493]
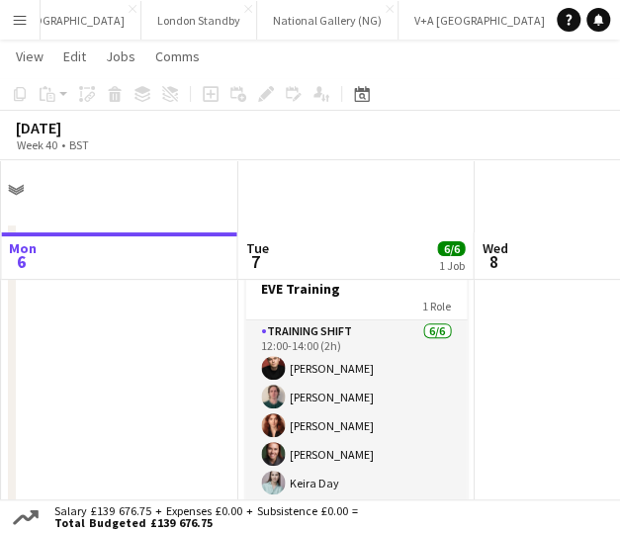
scroll to position [72, 0]
